Goal: Task Accomplishment & Management: Use online tool/utility

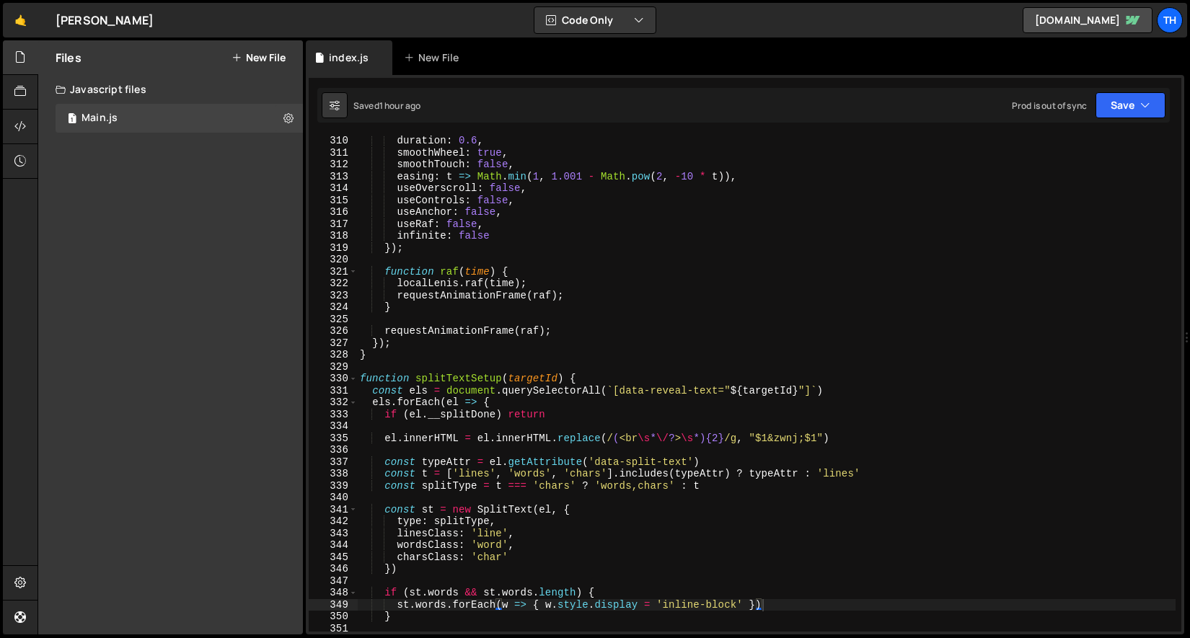
scroll to position [2909, 0]
click at [350, 376] on span at bounding box center [353, 379] width 8 height 12
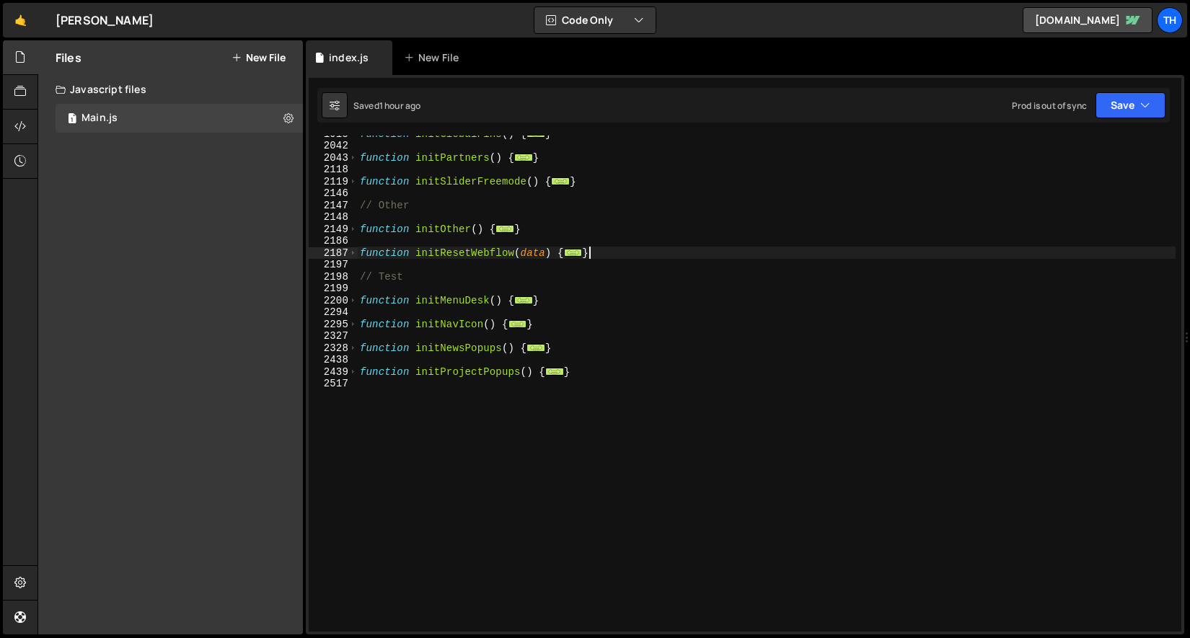
click at [602, 251] on div "function initGlobalPins ( ) { ... } function initPartners ( ) { ... } function …" at bounding box center [766, 388] width 818 height 520
type textarea "}"
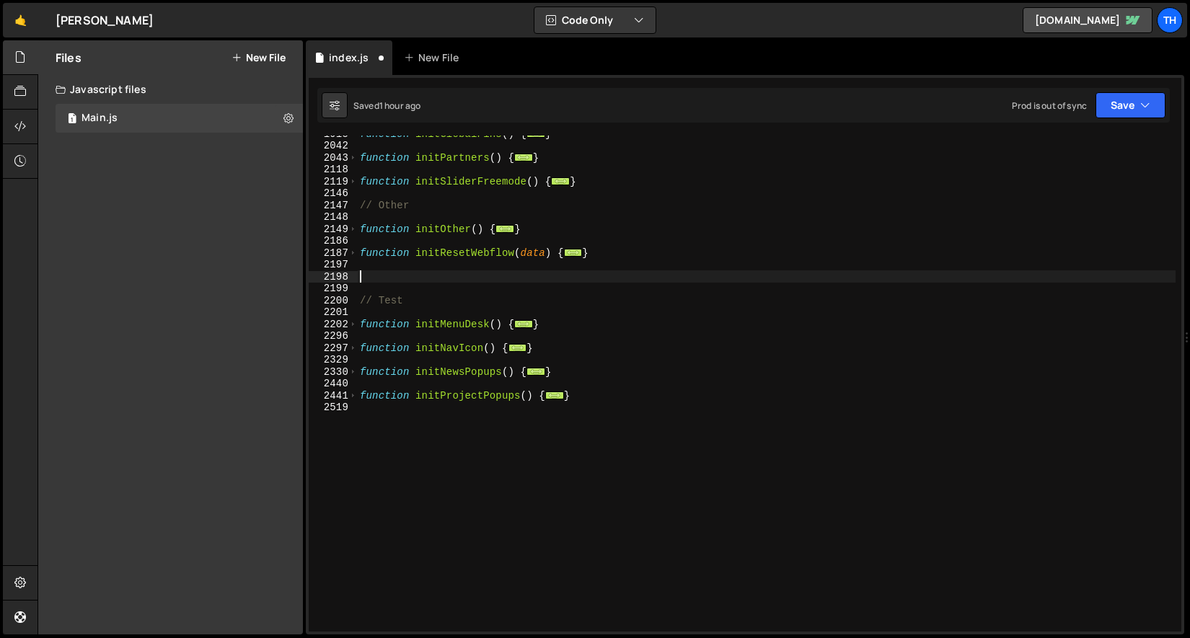
paste textarea "}"
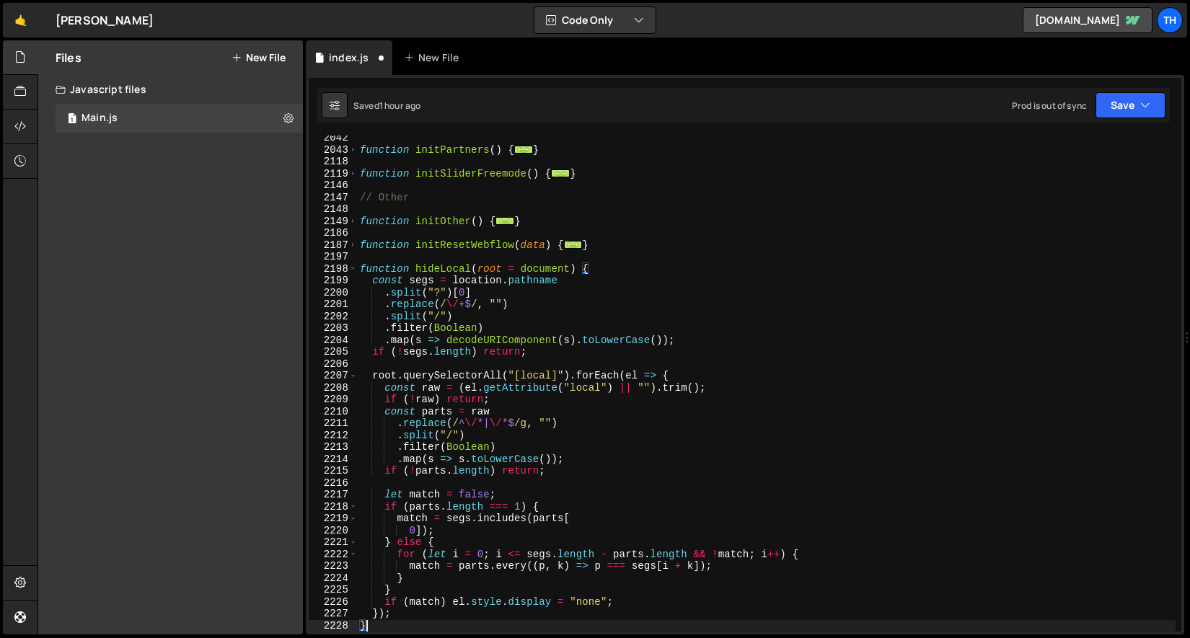
scroll to position [956, 0]
click at [434, 269] on div "function initPartners ( ) { ... } function initSliderFreemode ( ) { ... } // Ot…" at bounding box center [766, 392] width 818 height 520
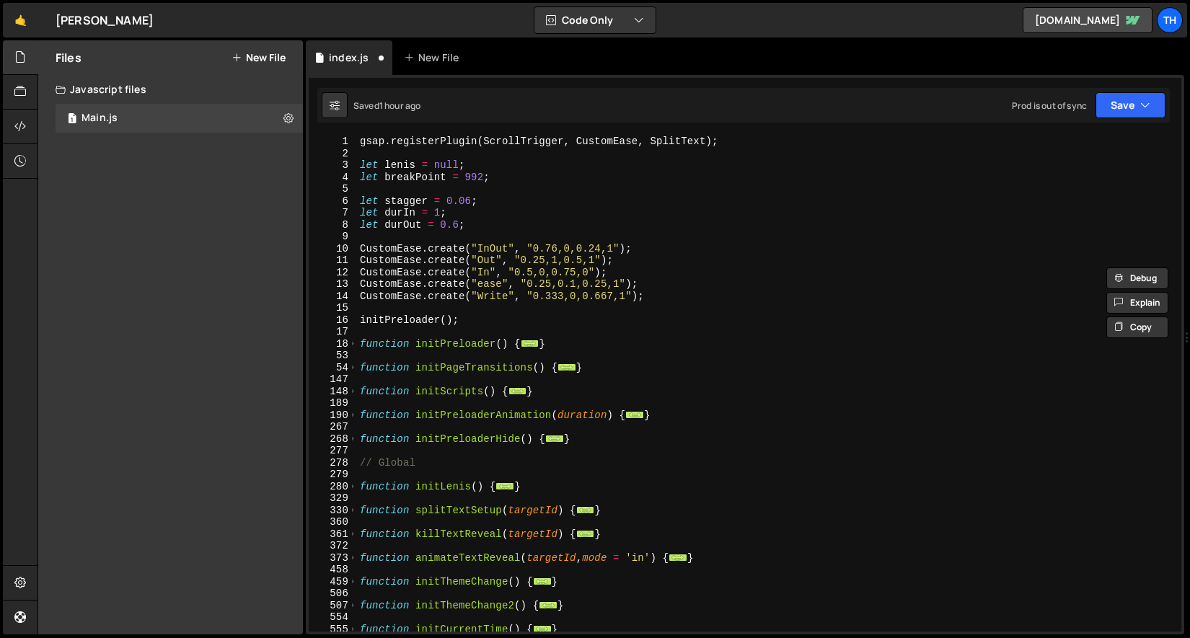
scroll to position [0, 0]
type textarea "function hideLocal(root = document) {"
click at [353, 392] on span at bounding box center [353, 392] width 8 height 12
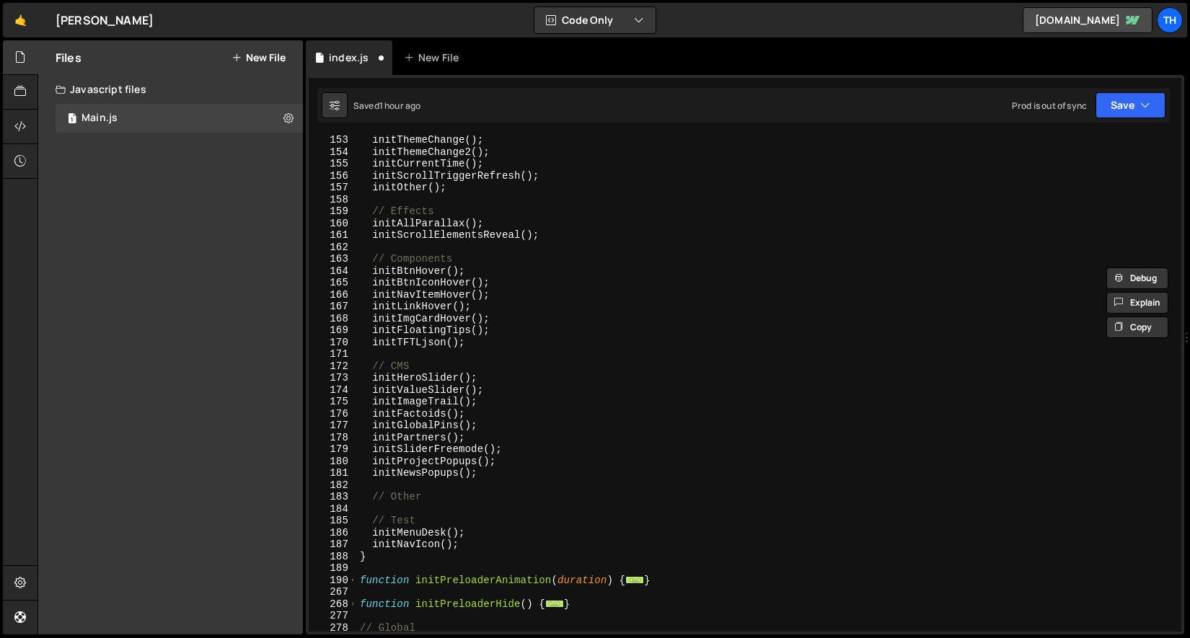
scroll to position [311, 0]
click at [490, 505] on div "initThemeChange ( ) ; initThemeChange2 ( ) ; initCurrentTime ( ) ; initScrollTr…" at bounding box center [766, 394] width 818 height 520
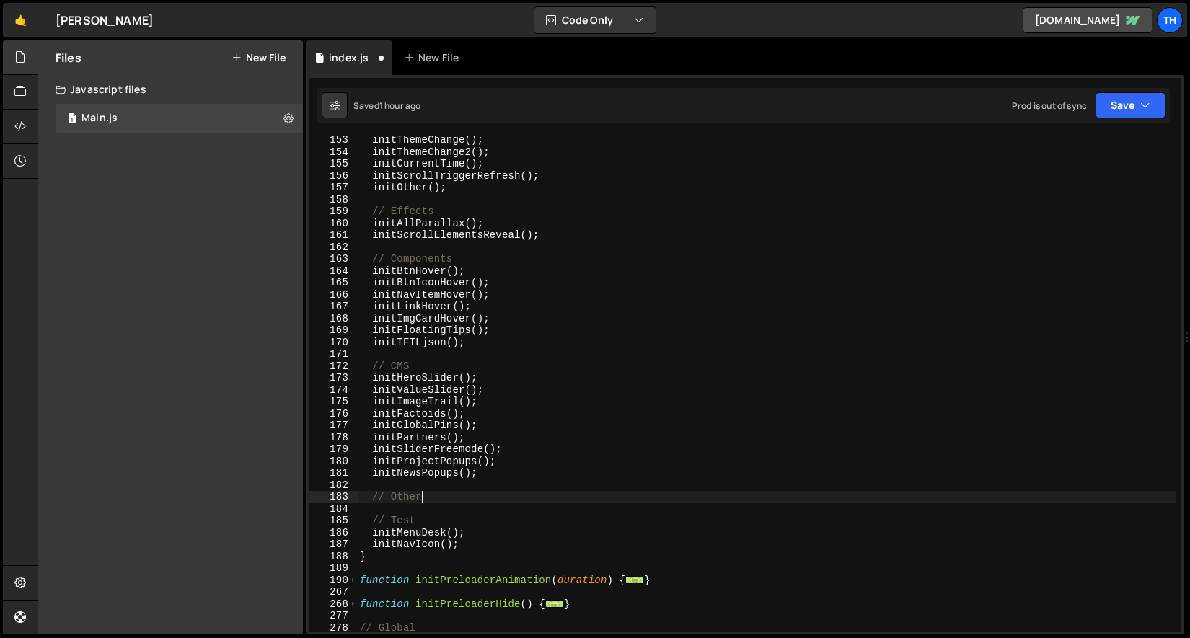
click at [495, 498] on div "initThemeChange ( ) ; initThemeChange2 ( ) ; initCurrentTime ( ) ; initScrollTr…" at bounding box center [766, 394] width 818 height 520
type textarea "// Other"
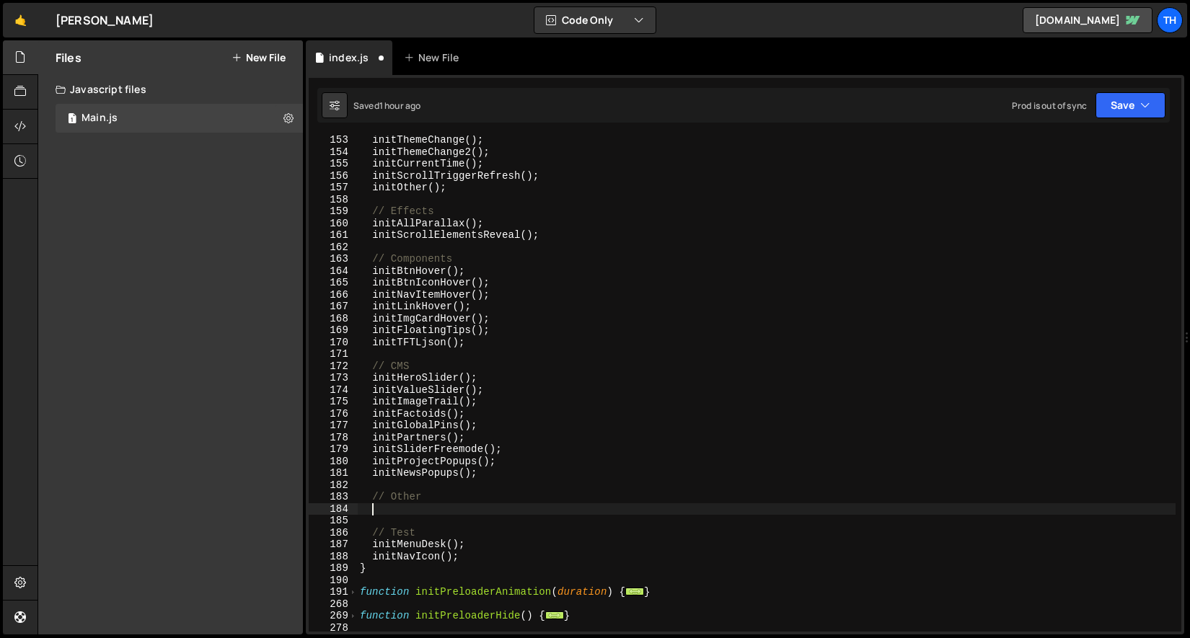
paste textarea "hideLocal"
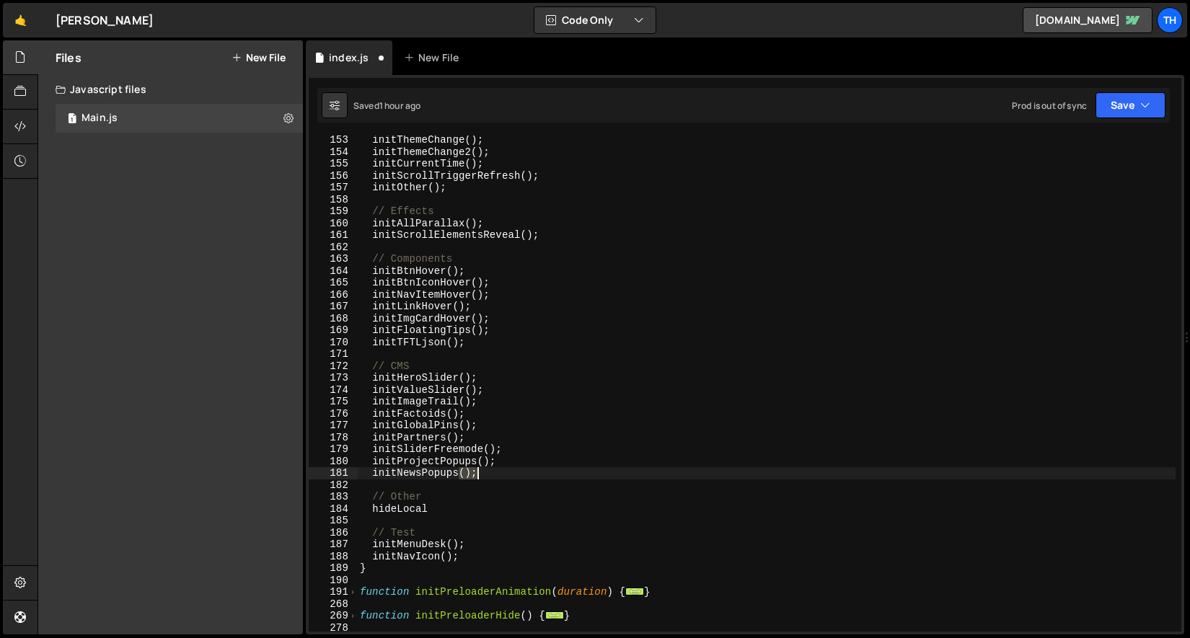
drag, startPoint x: 459, startPoint y: 477, endPoint x: 498, endPoint y: 473, distance: 39.8
click at [498, 473] on div "initThemeChange ( ) ; initThemeChange2 ( ) ; initCurrentTime ( ) ; initScrollTr…" at bounding box center [766, 394] width 818 height 520
click at [443, 503] on div "initThemeChange ( ) ; initThemeChange2 ( ) ; initCurrentTime ( ) ; initScrollTr…" at bounding box center [766, 394] width 818 height 520
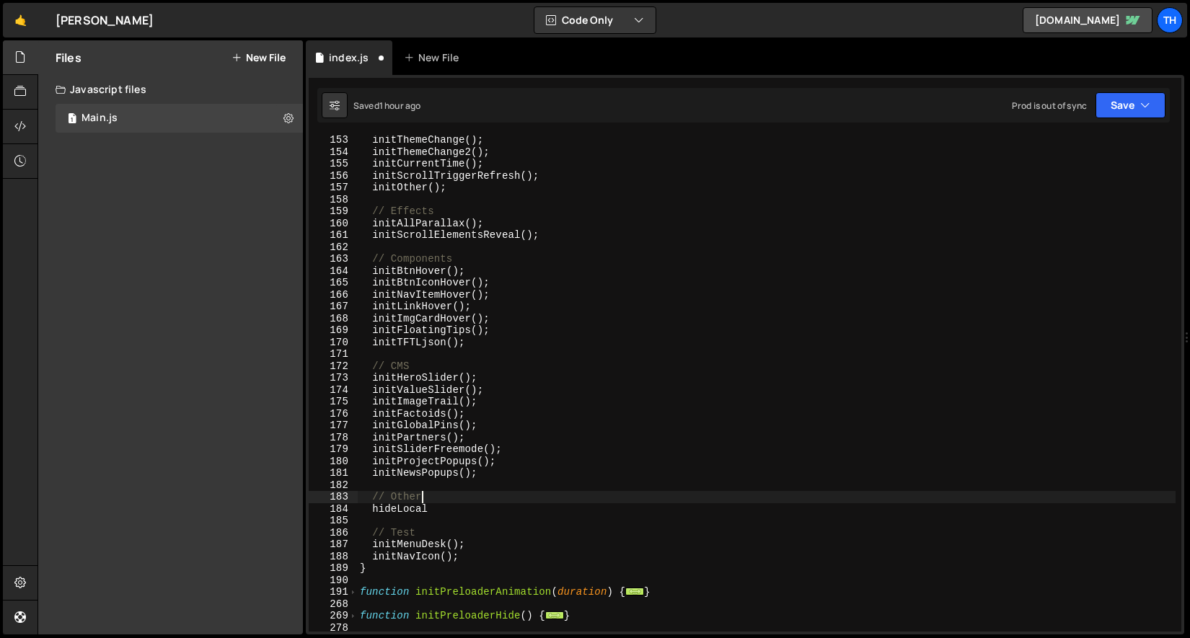
click at [444, 503] on div "initThemeChange ( ) ; initThemeChange2 ( ) ; initCurrentTime ( ) ; initScrollTr…" at bounding box center [766, 394] width 818 height 520
click at [444, 507] on div "initThemeChange ( ) ; initThemeChange2 ( ) ; initCurrentTime ( ) ; initScrollTr…" at bounding box center [766, 394] width 818 height 520
paste textarea "();"
type textarea "hideLocal();"
click at [1108, 120] on div "Saved 1 hour ago Prod is out of sync Upgrade to Edit Save Save to Staging S Sav…" at bounding box center [743, 105] width 852 height 35
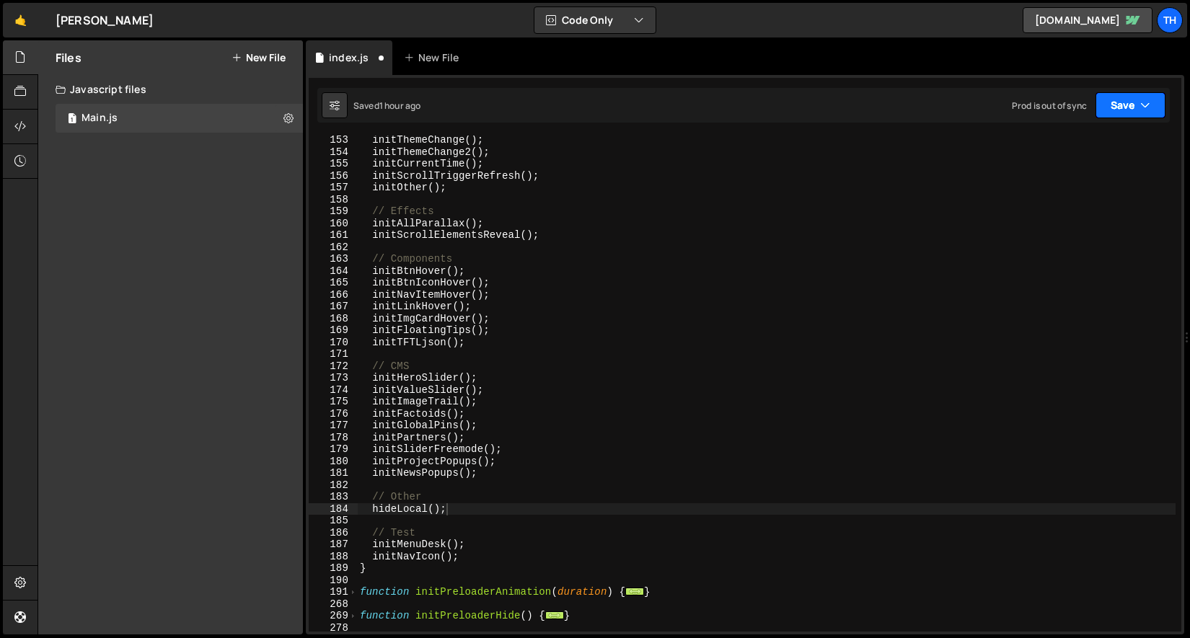
click at [1115, 113] on button "Save" at bounding box center [1130, 105] width 70 height 26
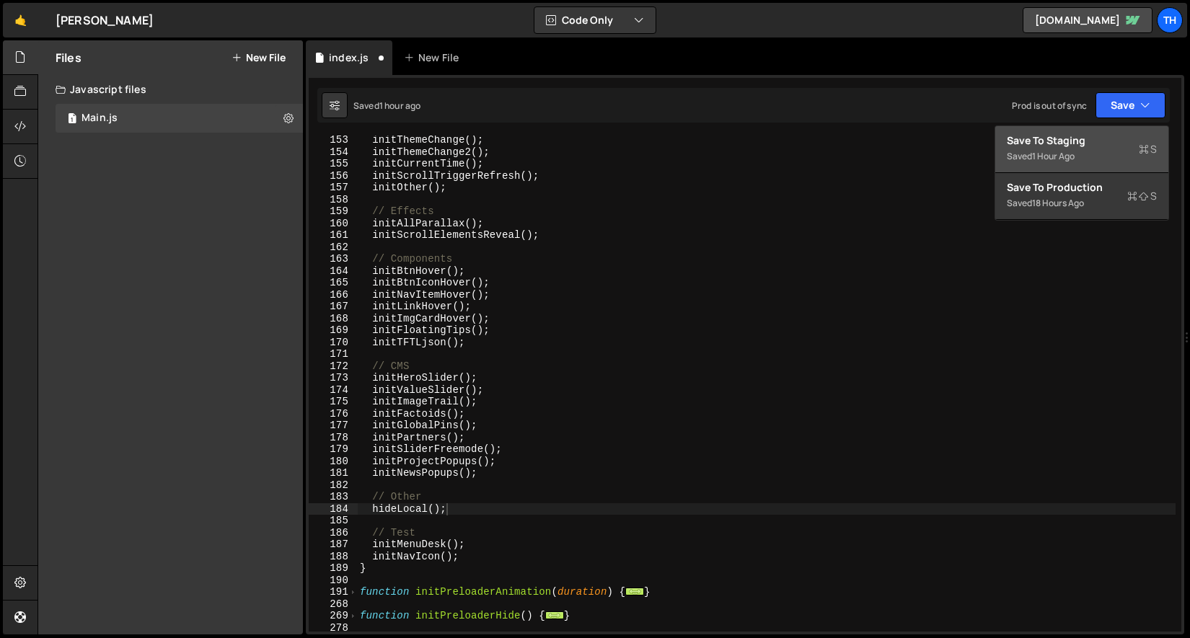
click at [1107, 140] on div "Save to Staging S" at bounding box center [1082, 140] width 150 height 14
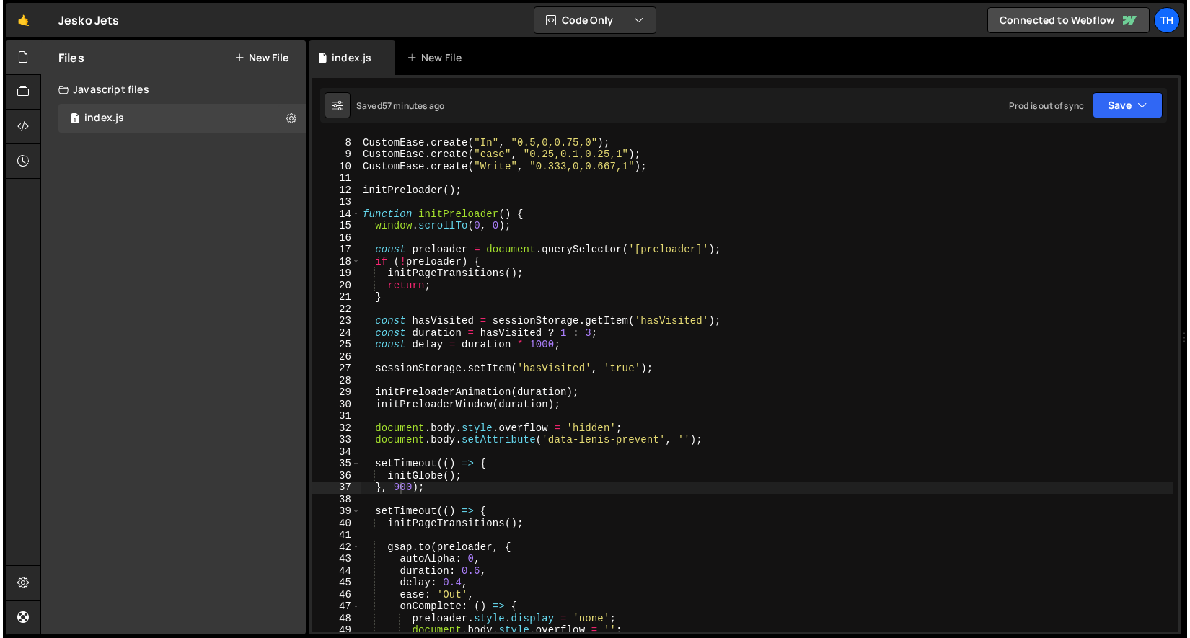
scroll to position [34, 0]
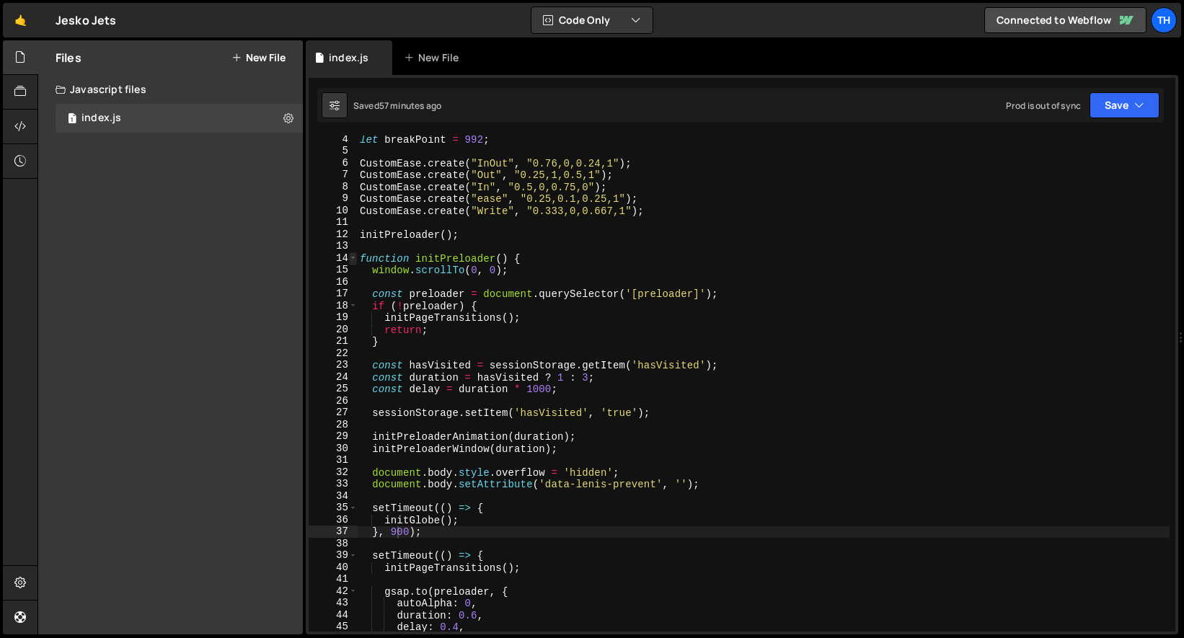
click at [356, 260] on span at bounding box center [353, 258] width 8 height 12
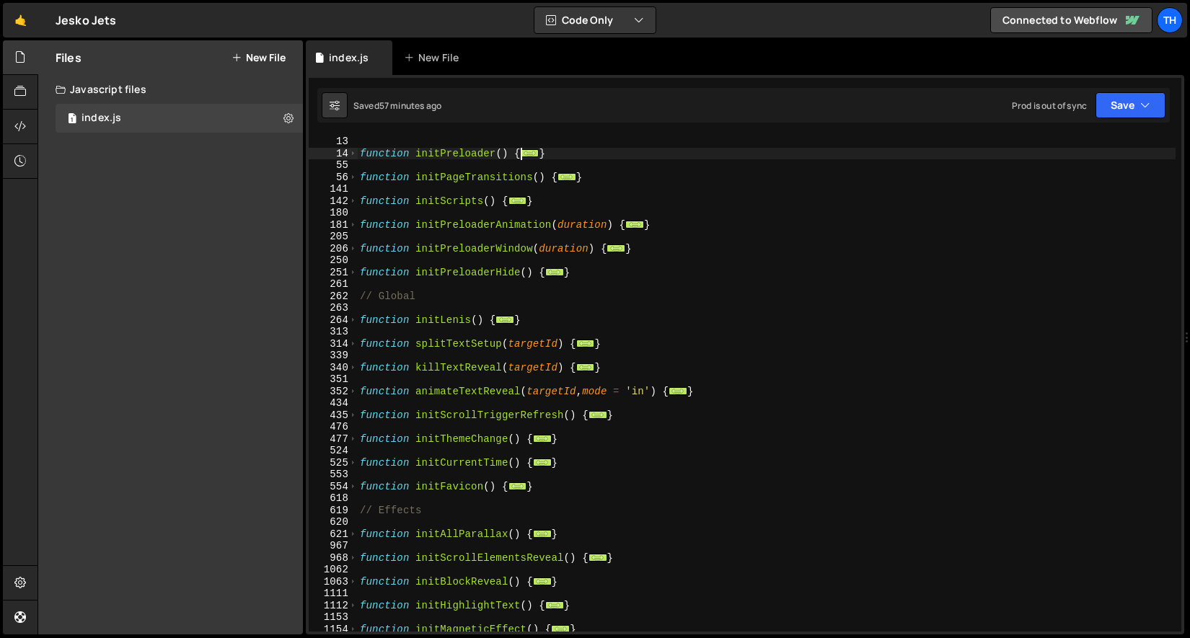
scroll to position [900, 0]
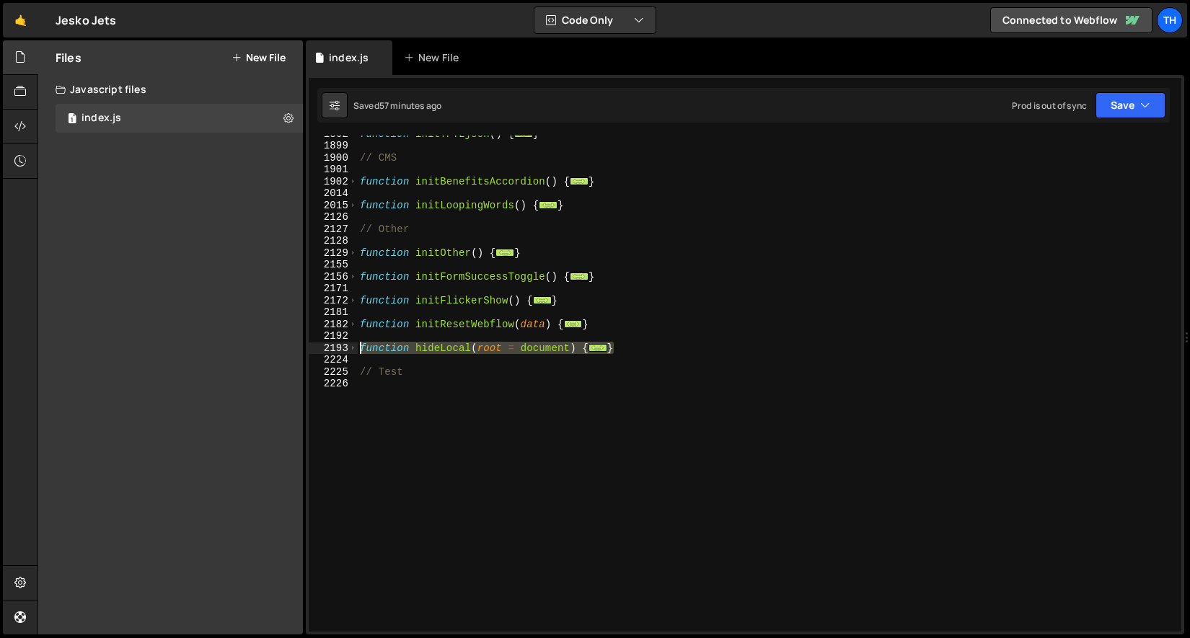
drag, startPoint x: 647, startPoint y: 348, endPoint x: 262, endPoint y: 351, distance: 384.4
click at [262, 351] on div "Files New File Javascript files 1 index.js 0 CSS files Copy share link Edit Fil…" at bounding box center [613, 337] width 1152 height 595
type textarea "function hideLocal(root = document) { const segs = location.pathname"
